Goal: Contribute content

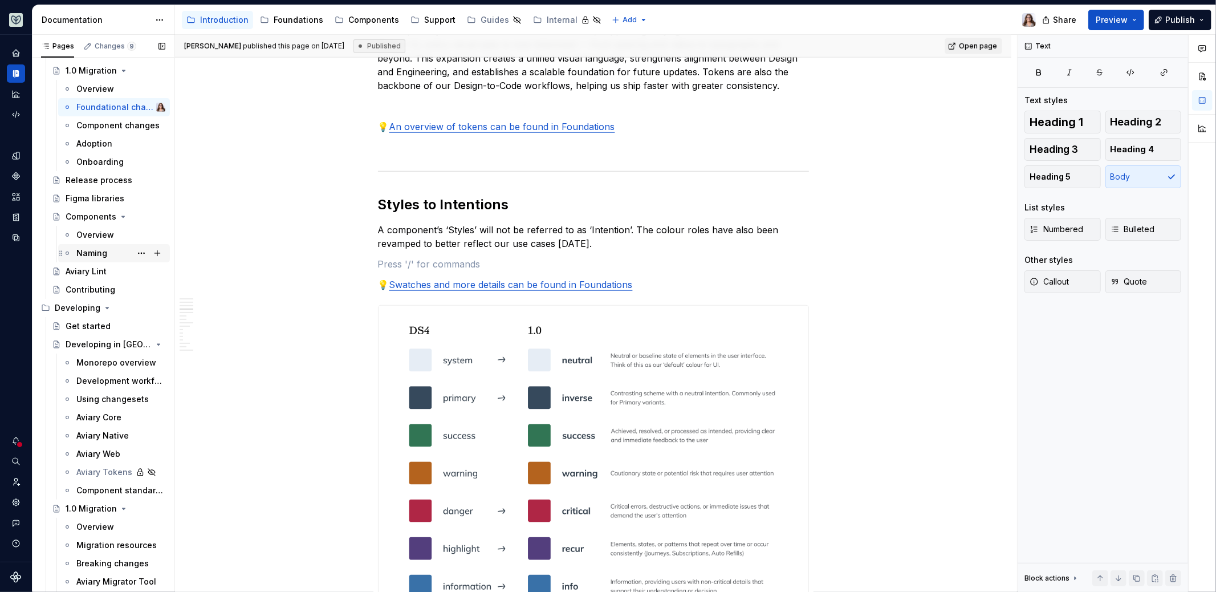
scroll to position [118, 0]
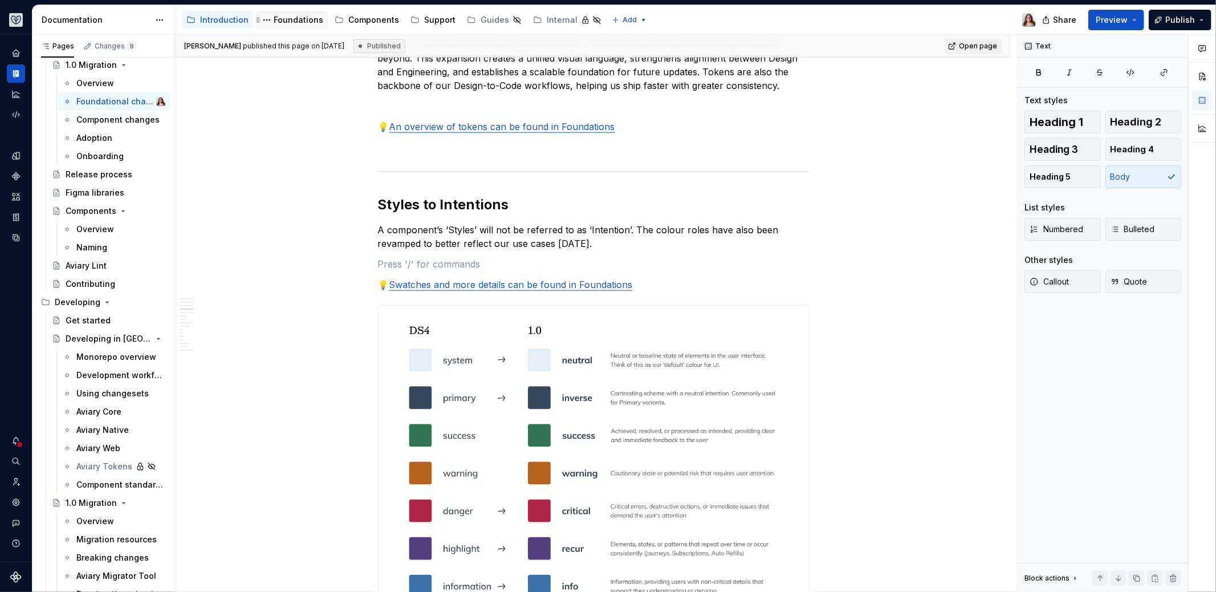
click at [287, 17] on div "Foundations" at bounding box center [299, 19] width 50 height 11
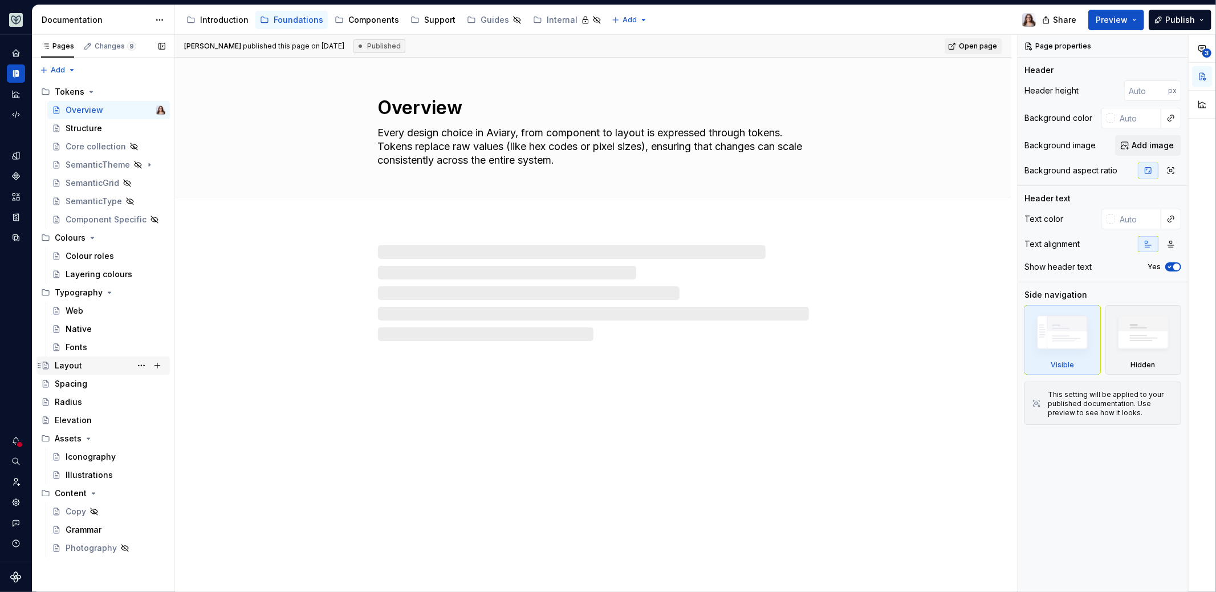
click at [79, 364] on div "Layout" at bounding box center [68, 365] width 27 height 11
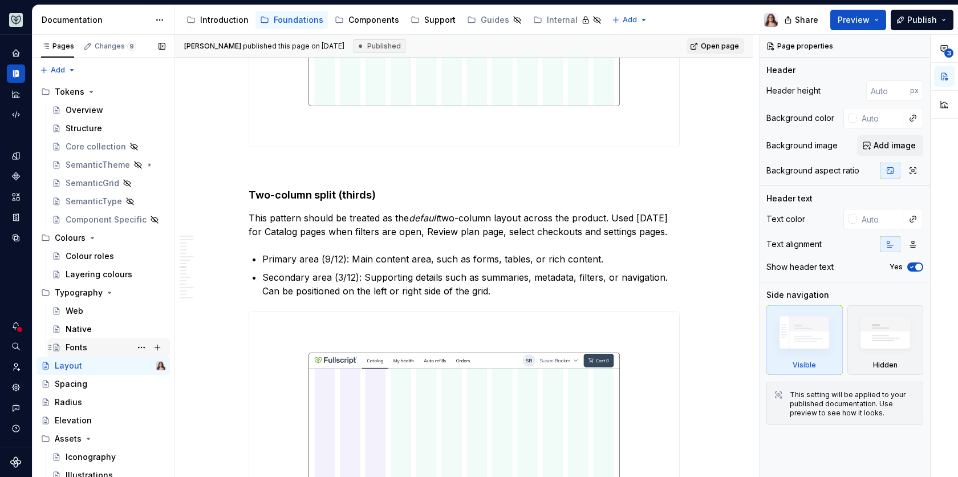
scroll to position [77, 0]
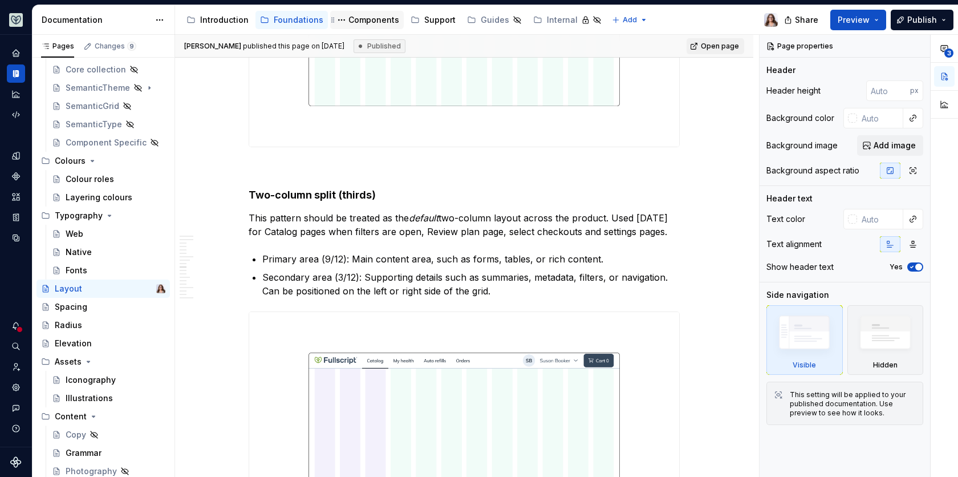
click at [364, 23] on div "Components" at bounding box center [373, 19] width 51 height 11
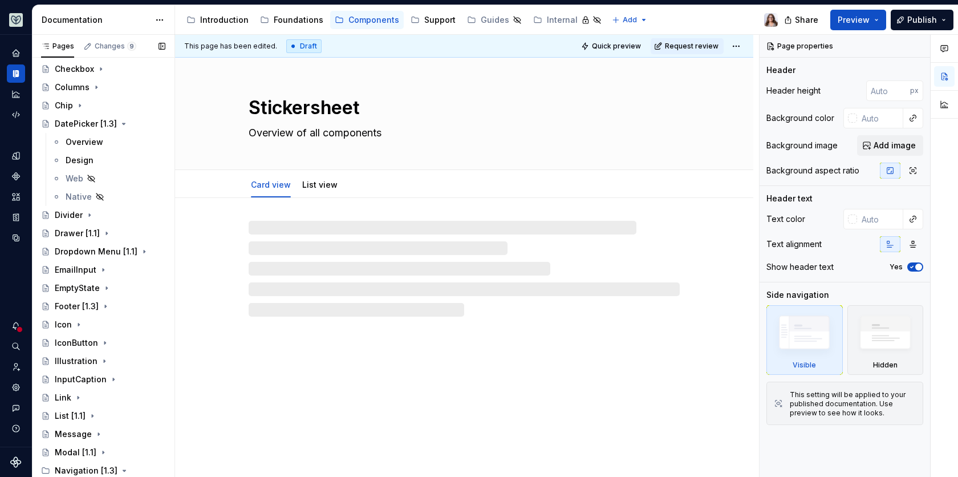
scroll to position [612, 0]
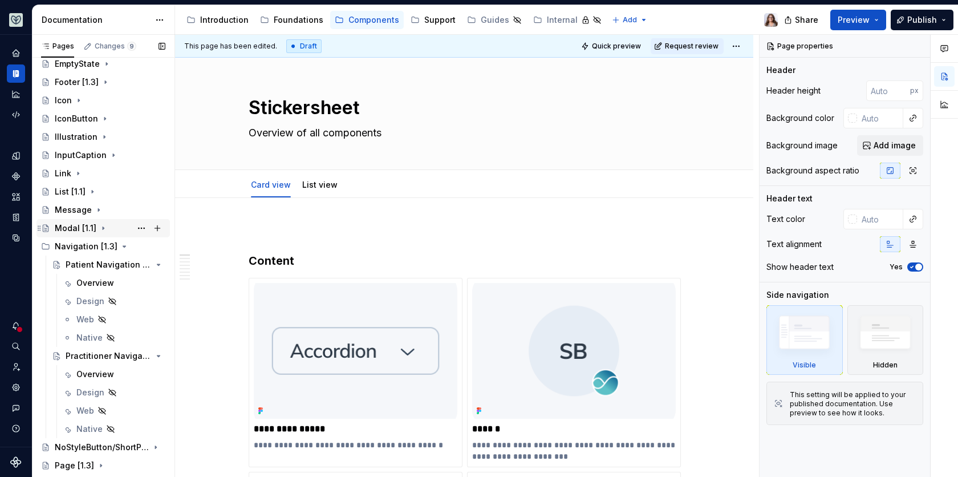
click at [78, 222] on div "Modal [1.1]" at bounding box center [76, 227] width 42 height 11
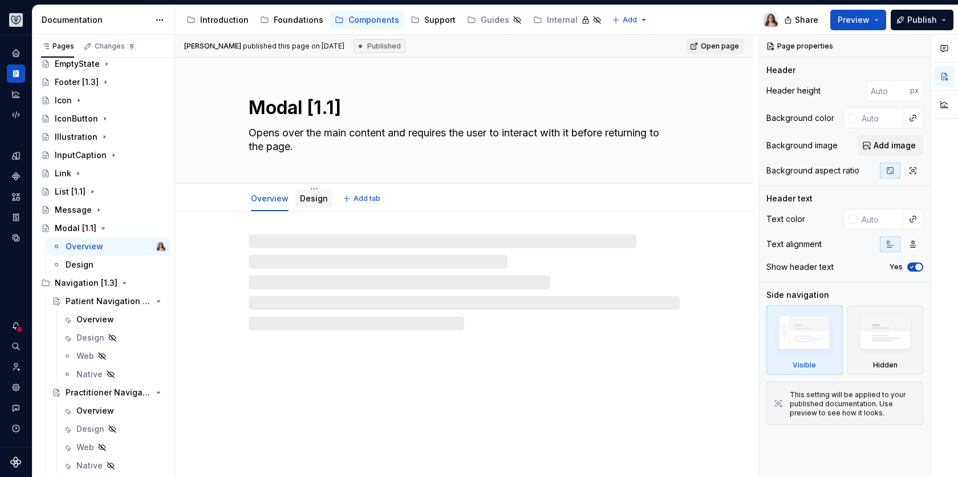
click at [309, 200] on link "Design" at bounding box center [314, 198] width 28 height 10
type textarea "*"
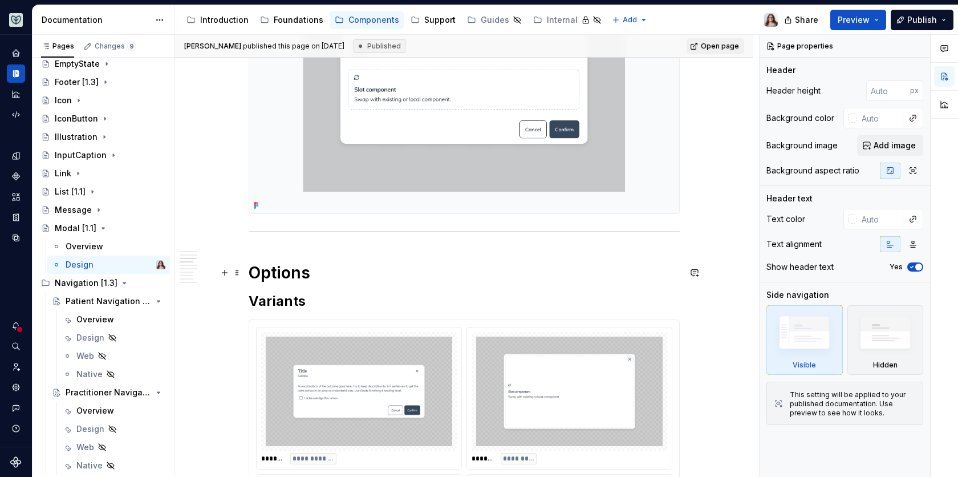
scroll to position [658, 0]
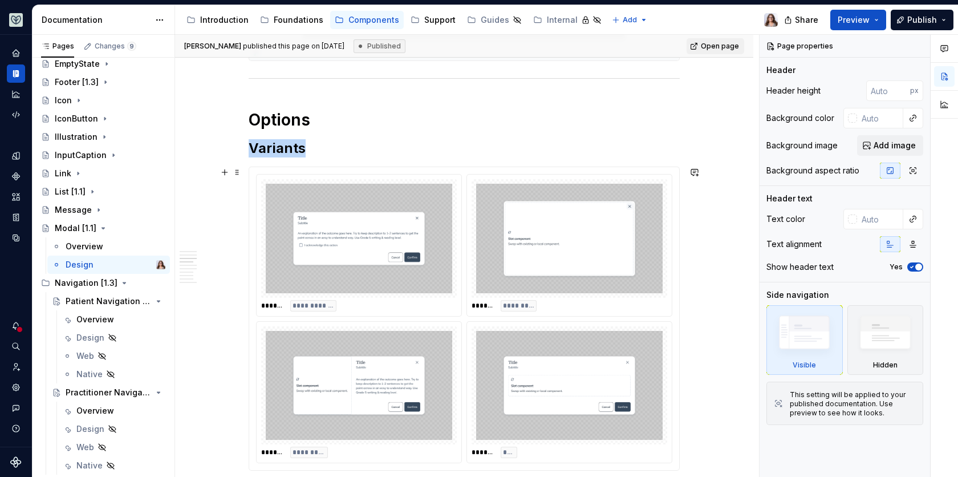
click at [423, 300] on div "**********" at bounding box center [359, 305] width 196 height 11
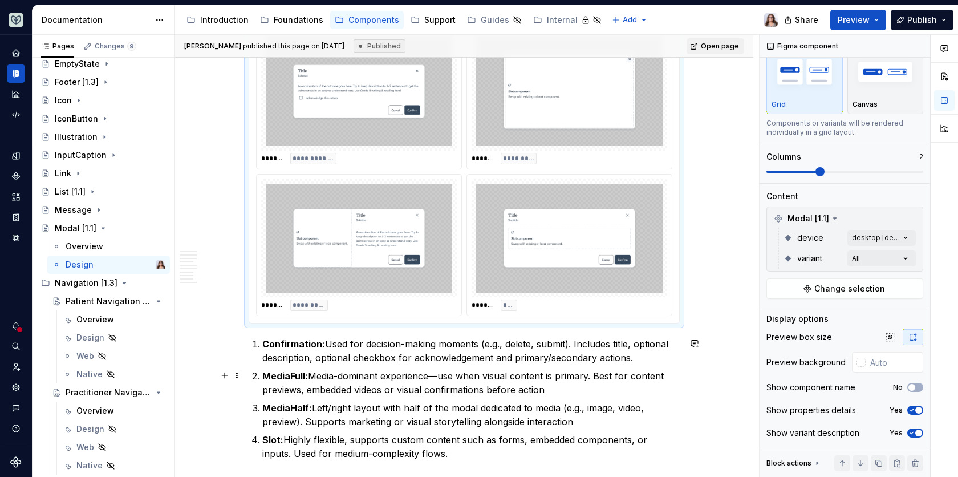
scroll to position [811, 0]
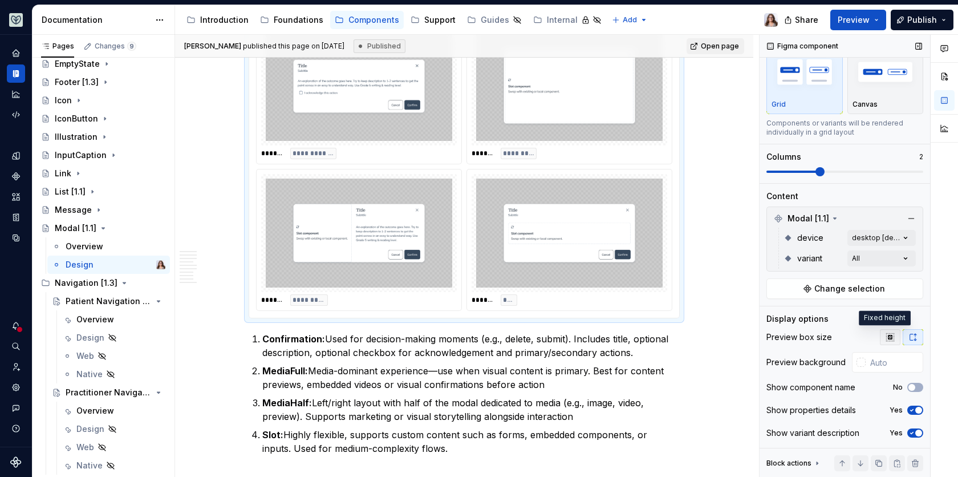
click at [885, 336] on icon "button" at bounding box center [889, 336] width 9 height 9
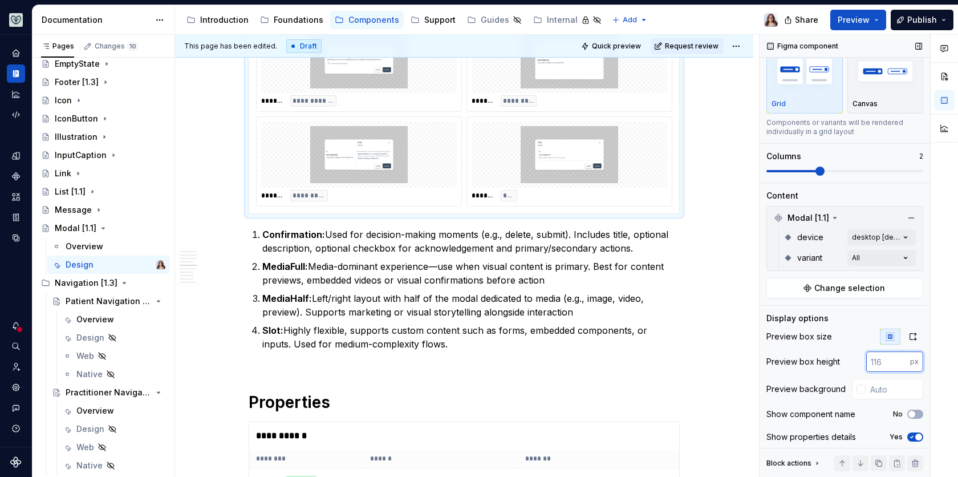
click at [880, 364] on input "number" at bounding box center [888, 361] width 44 height 21
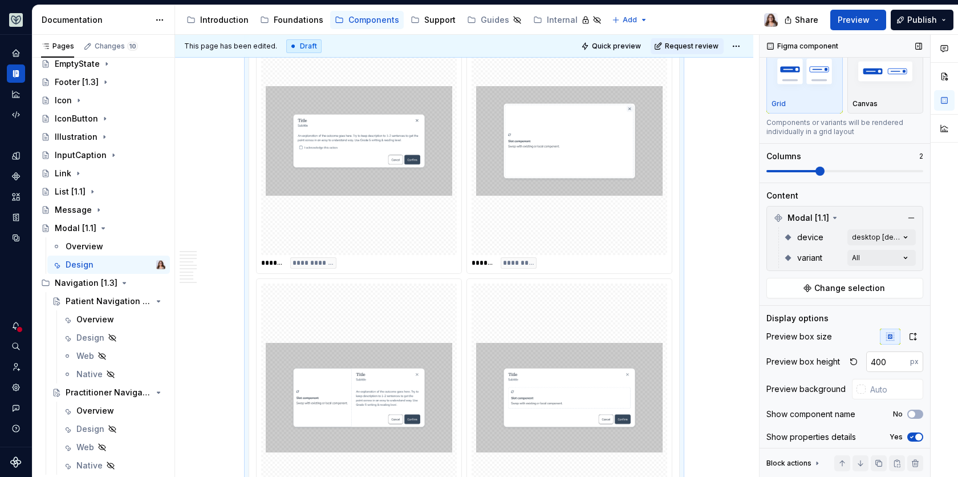
click at [875, 363] on input "400" at bounding box center [888, 361] width 44 height 21
click at [870, 362] on input "400" at bounding box center [888, 361] width 44 height 21
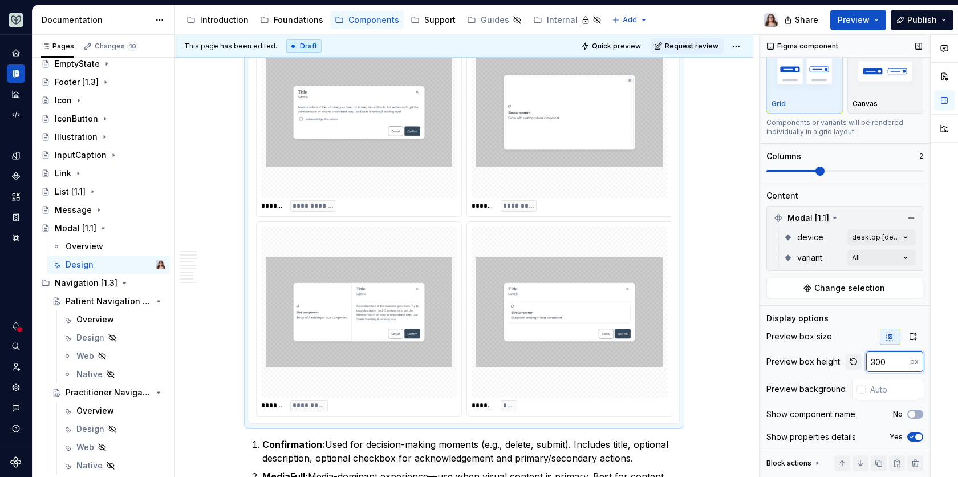
drag, startPoint x: 869, startPoint y: 362, endPoint x: 853, endPoint y: 362, distance: 16.0
click at [853, 362] on div "300 px" at bounding box center [884, 361] width 78 height 21
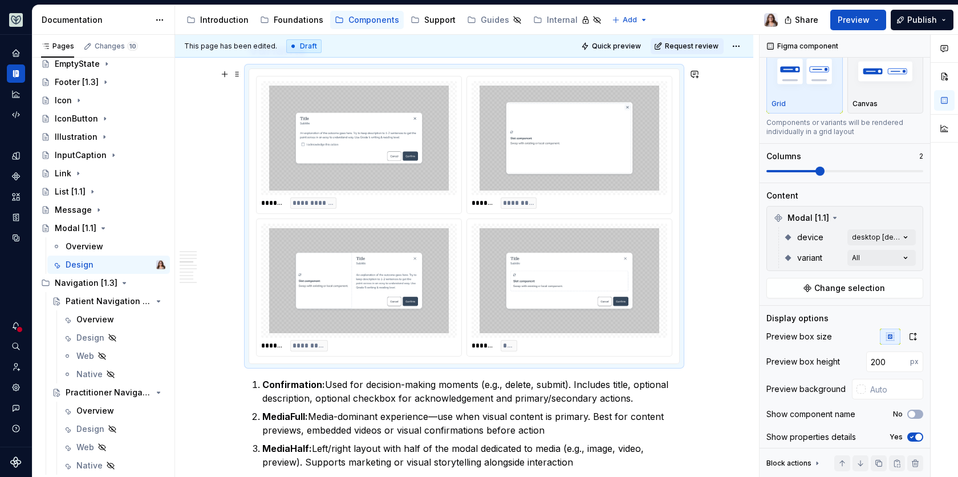
scroll to position [756, 0]
click at [872, 360] on input "200" at bounding box center [888, 361] width 44 height 21
type input "240"
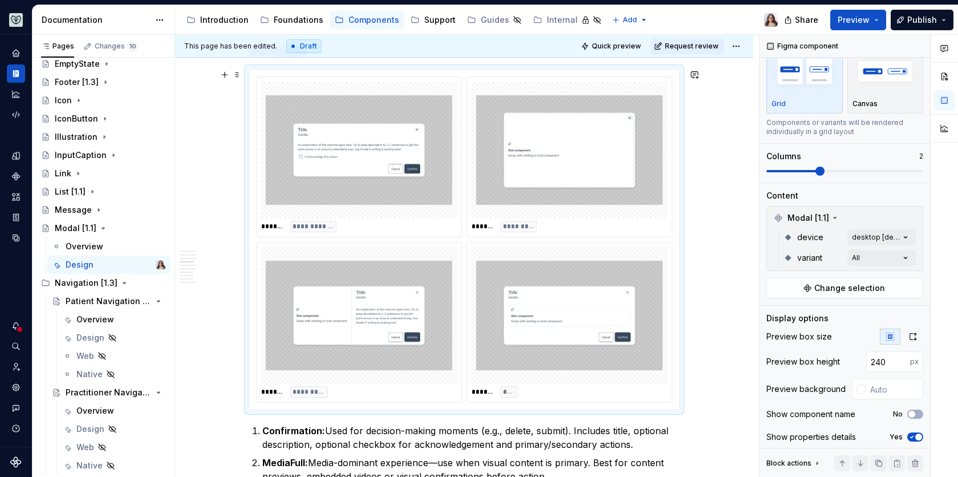
click at [709, 308] on div "**********" at bounding box center [467, 256] width 584 height 442
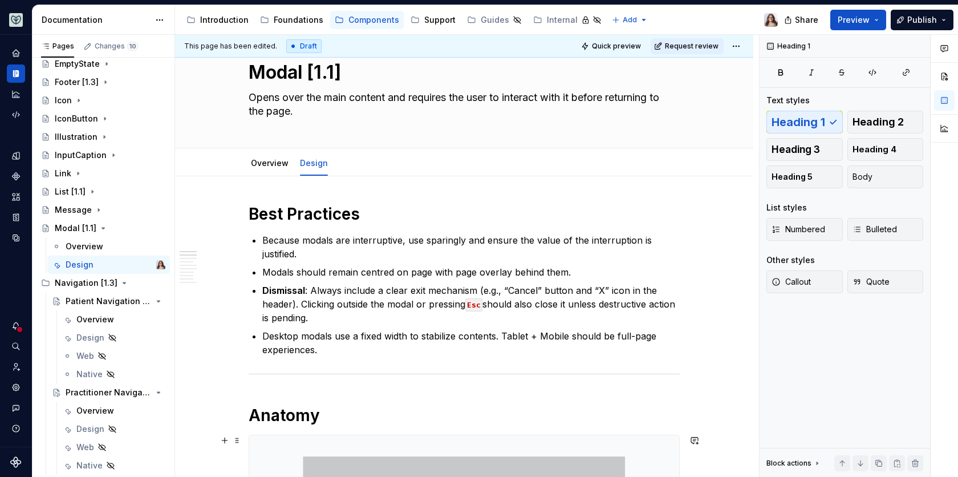
scroll to position [0, 0]
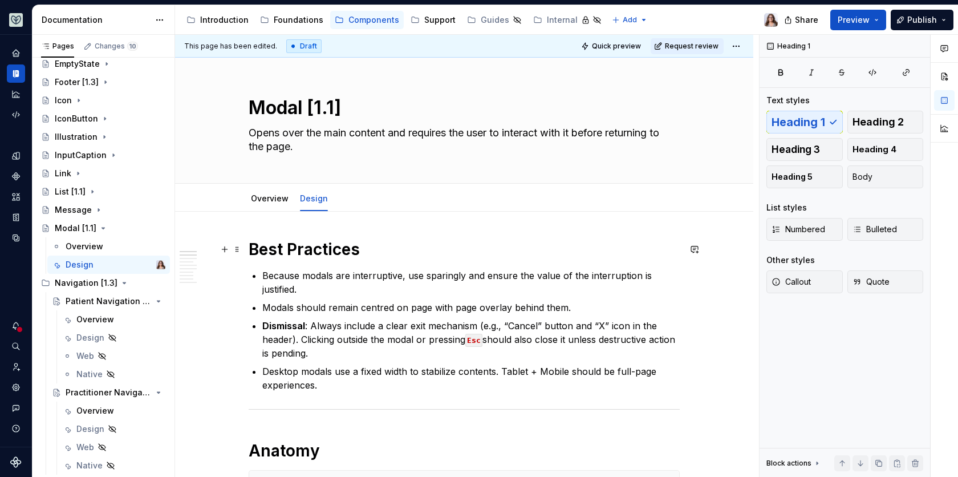
click at [364, 246] on h1 "Best Practices" at bounding box center [464, 249] width 431 height 21
click at [256, 195] on link "Overview" at bounding box center [270, 198] width 38 height 10
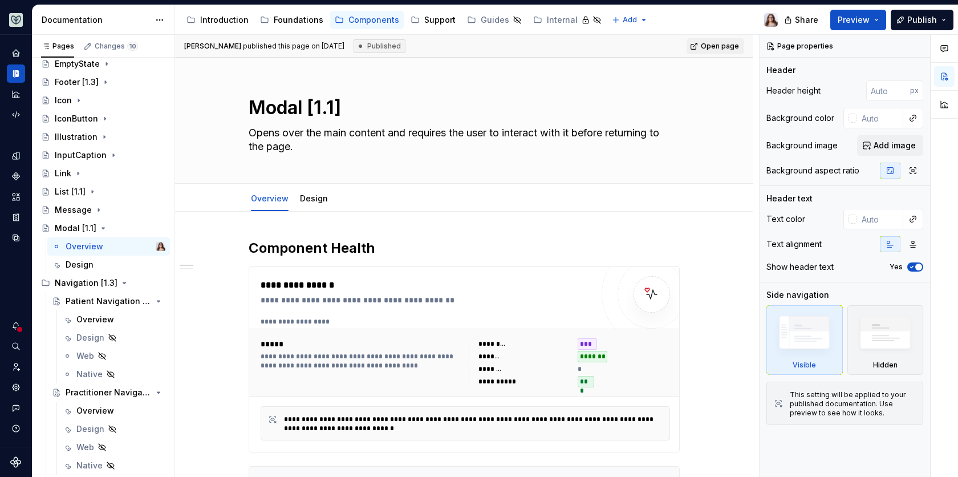
type textarea "*"
